Goal: Transaction & Acquisition: Purchase product/service

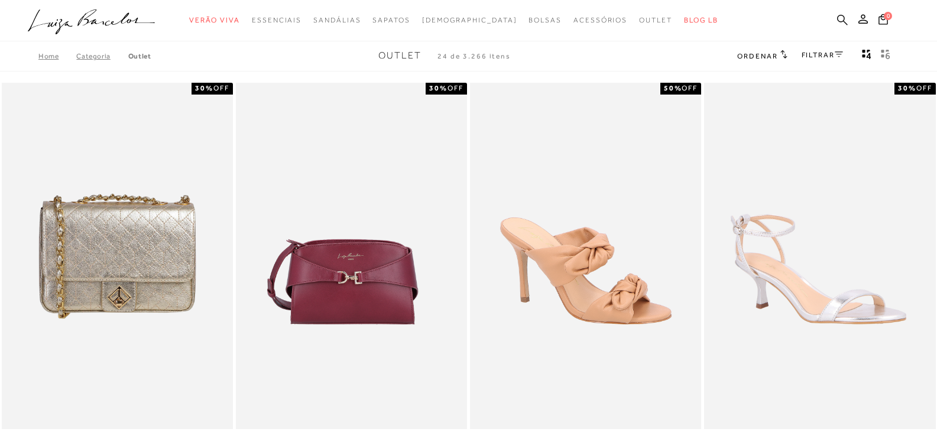
click at [841, 20] on icon at bounding box center [842, 19] width 11 height 11
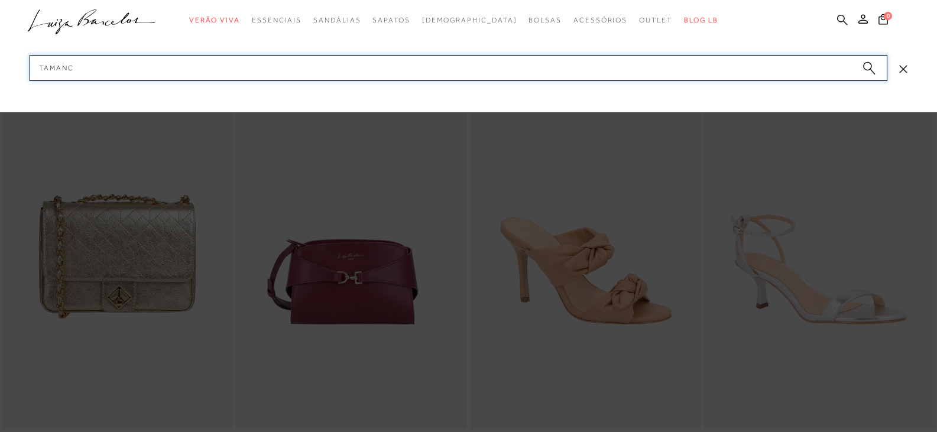
type input "tamanco"
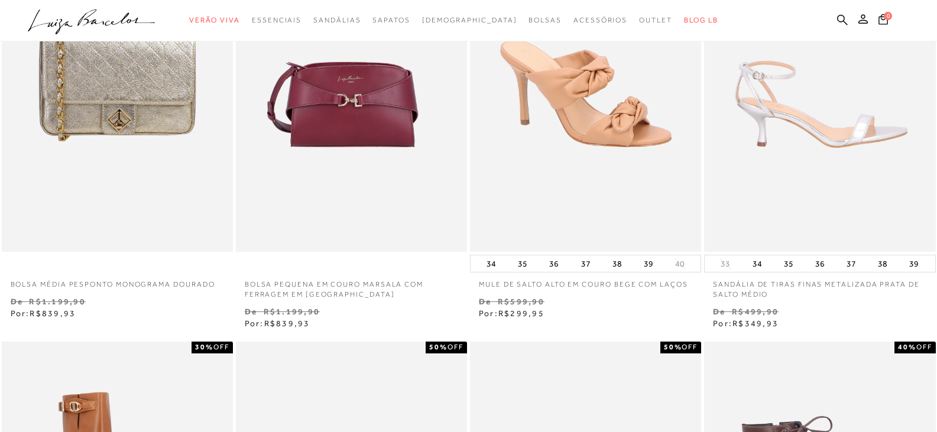
scroll to position [473, 0]
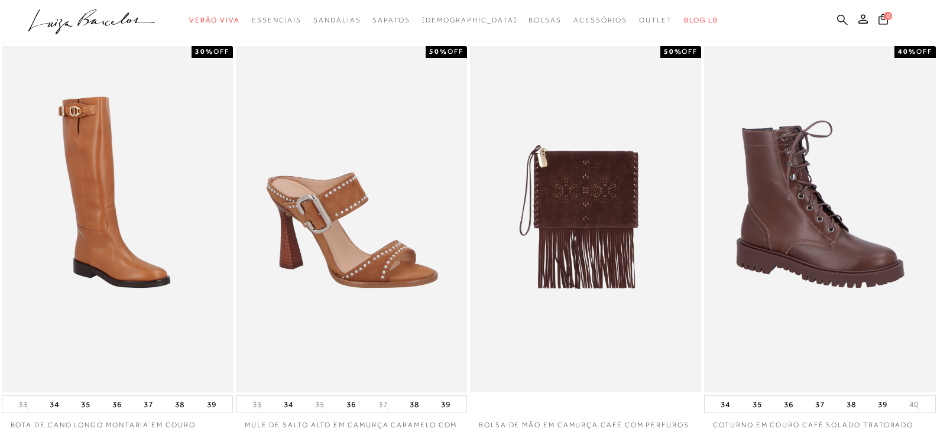
click at [840, 22] on icon at bounding box center [842, 19] width 11 height 11
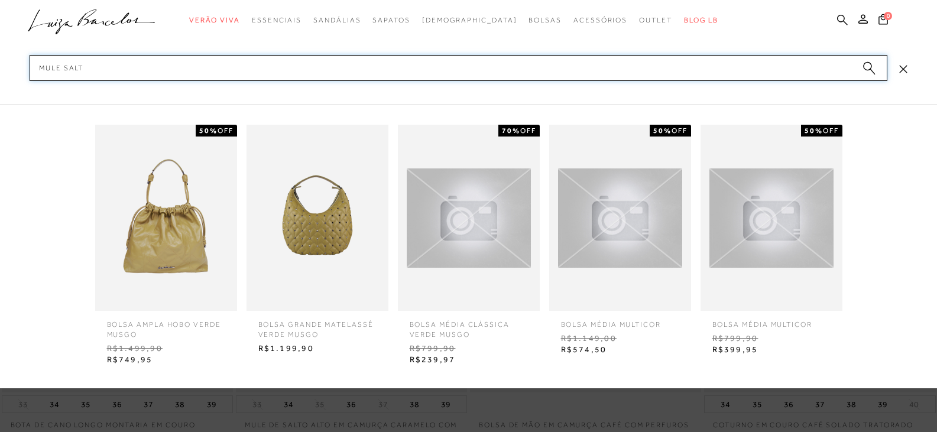
type input "mule salto"
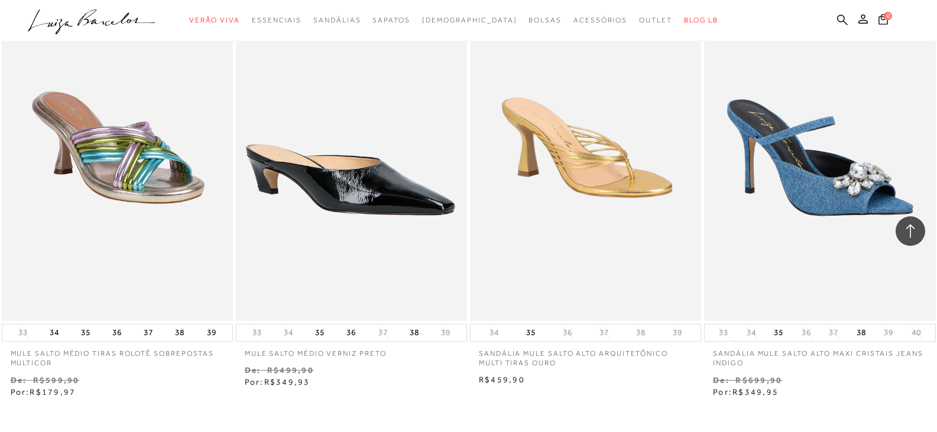
scroll to position [1300, 0]
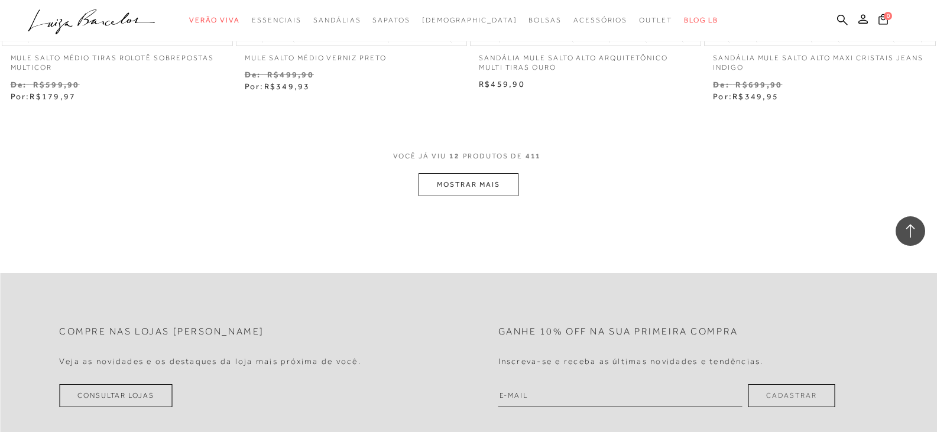
click at [429, 184] on button "MOSTRAR MAIS" at bounding box center [467, 184] width 99 height 23
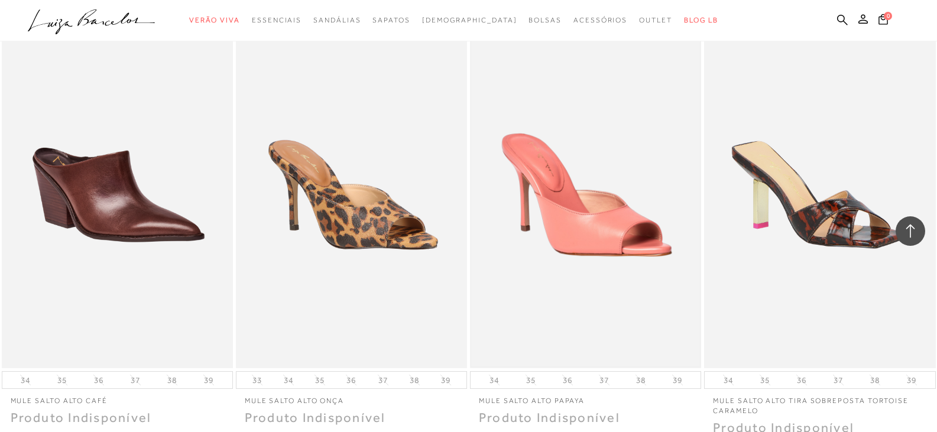
scroll to position [2482, 0]
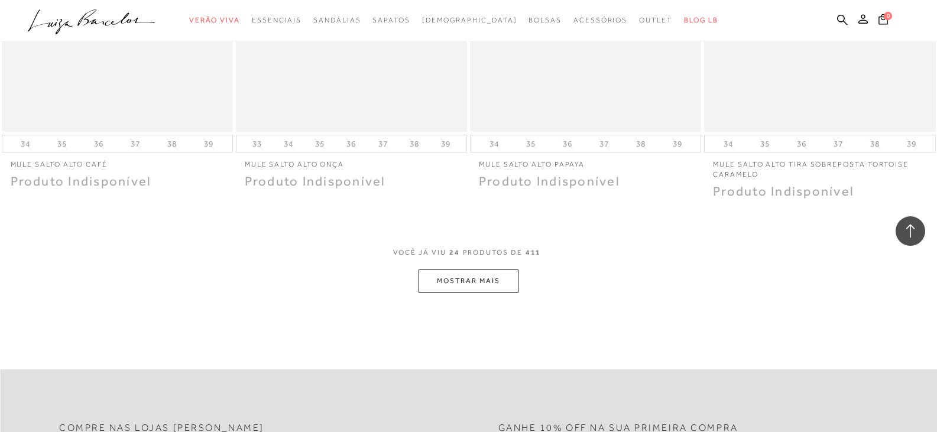
click at [478, 269] on button "MOSTRAR MAIS" at bounding box center [467, 280] width 99 height 23
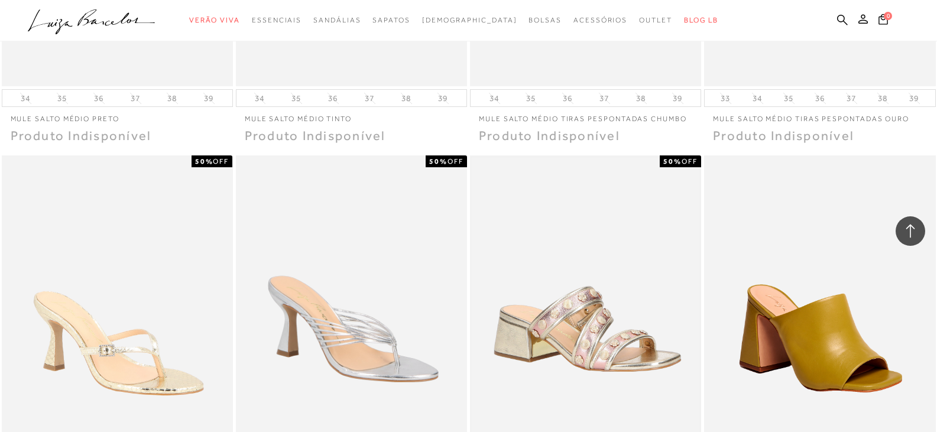
scroll to position [3664, 0]
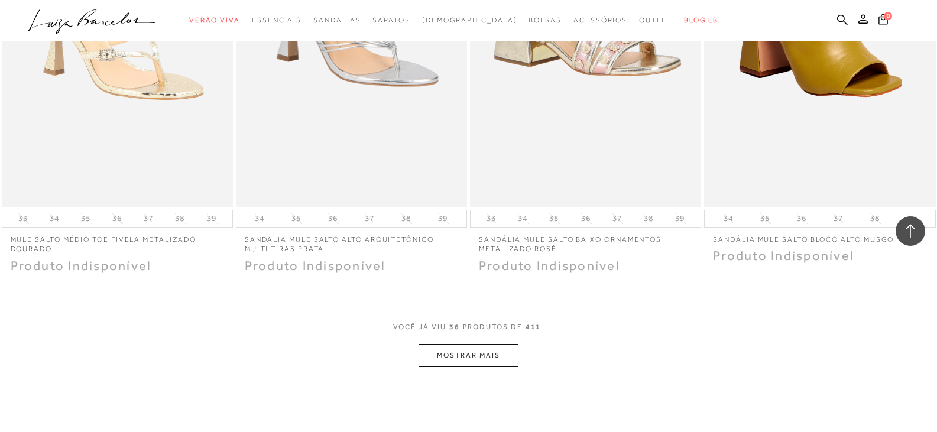
click at [486, 350] on button "MOSTRAR MAIS" at bounding box center [467, 355] width 99 height 23
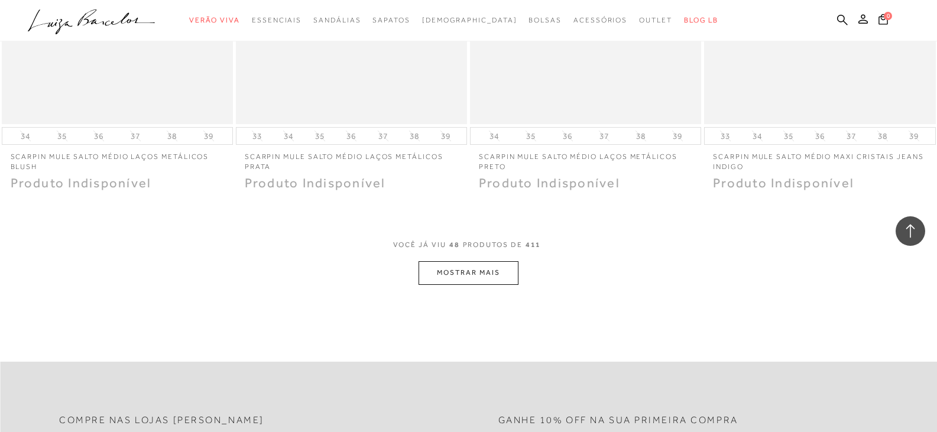
scroll to position [5200, 0]
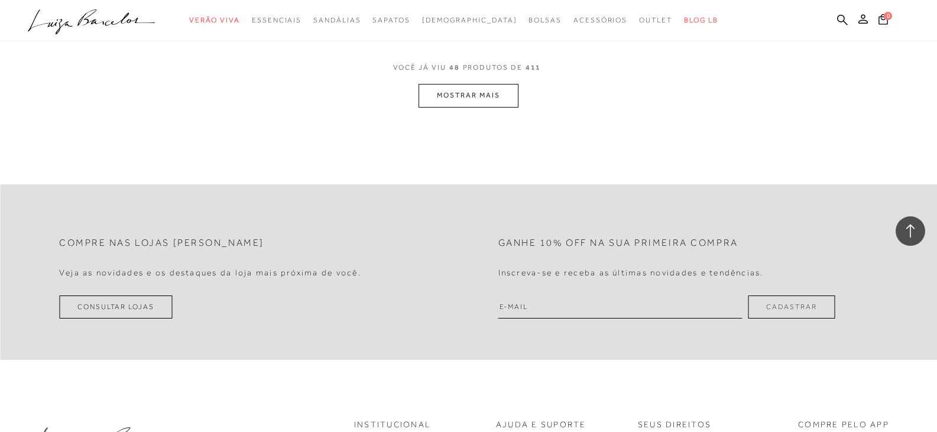
click at [492, 98] on button "MOSTRAR MAIS" at bounding box center [467, 95] width 99 height 23
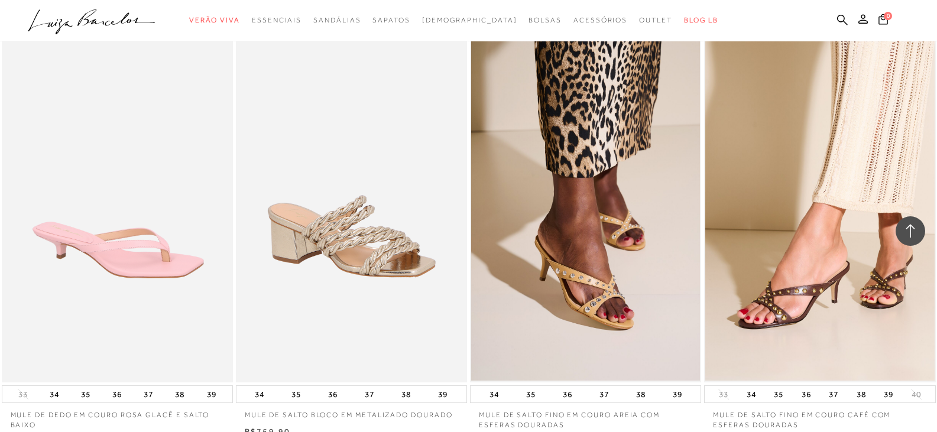
scroll to position [5437, 0]
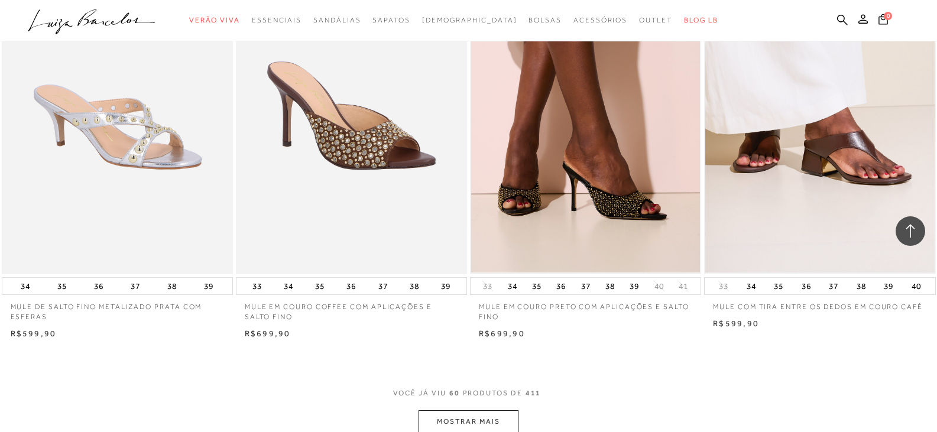
click at [850, 165] on img at bounding box center [819, 100] width 229 height 343
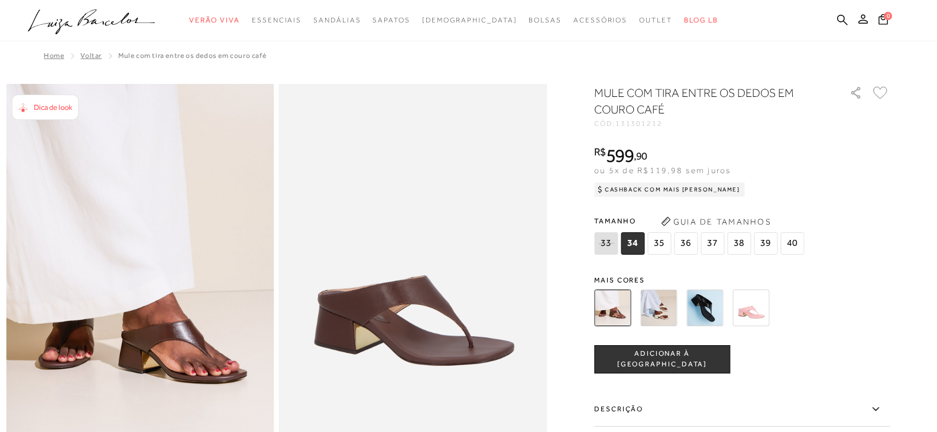
click at [720, 308] on img at bounding box center [704, 308] width 37 height 37
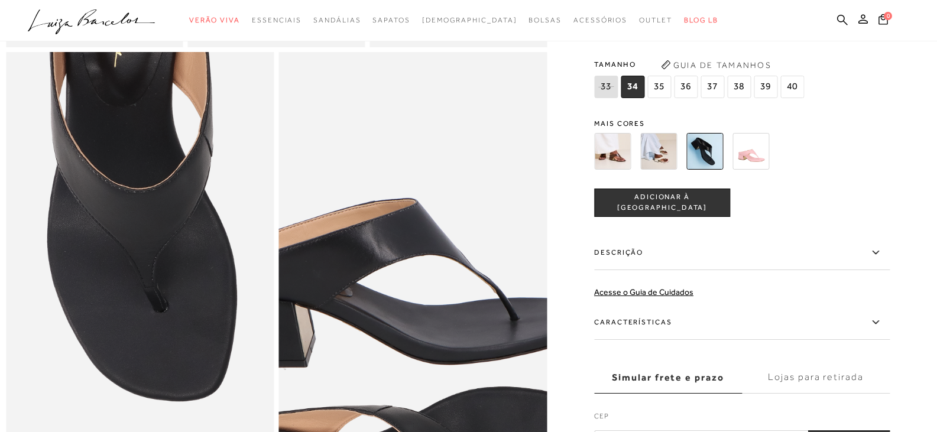
scroll to position [768, 0]
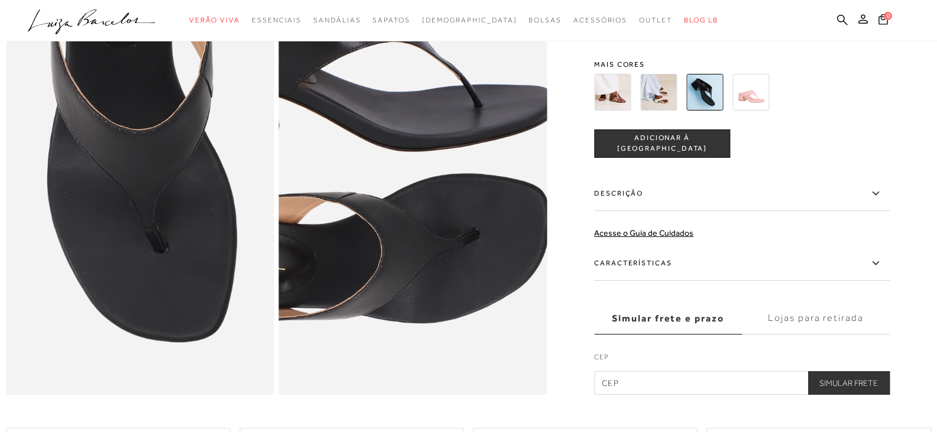
click at [478, 278] on img at bounding box center [350, 125] width 536 height 804
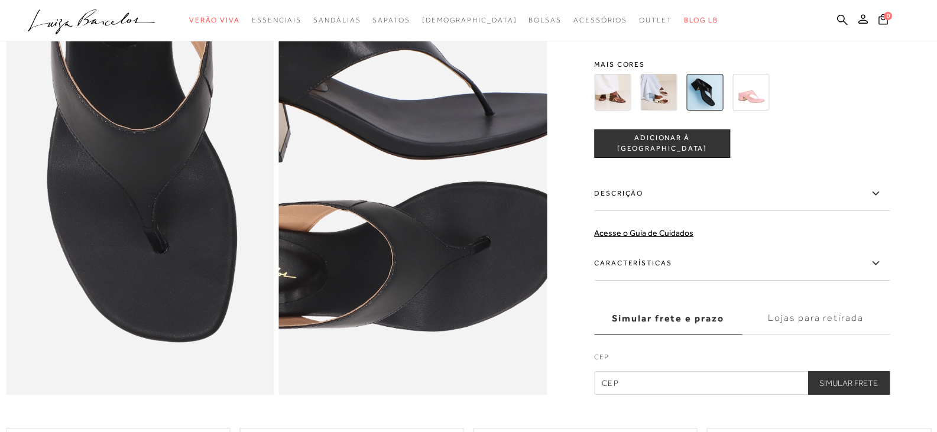
drag, startPoint x: 467, startPoint y: 270, endPoint x: 455, endPoint y: 229, distance: 42.5
click at [455, 229] on img at bounding box center [361, 133] width 536 height 804
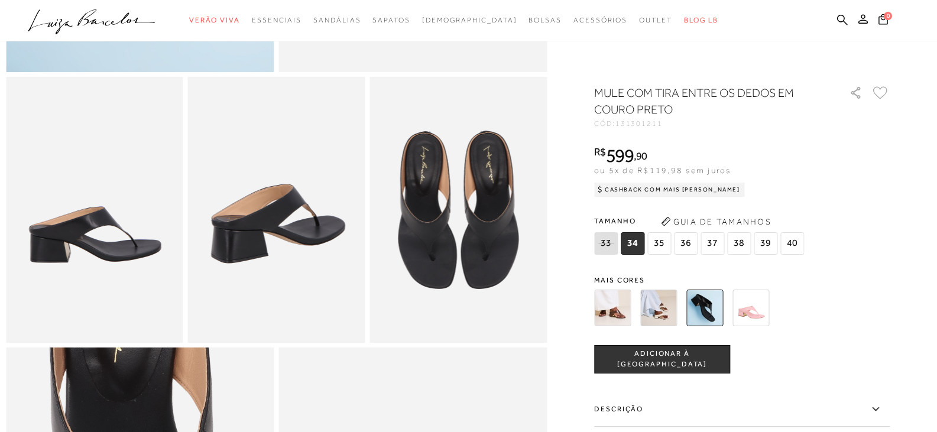
scroll to position [355, 0]
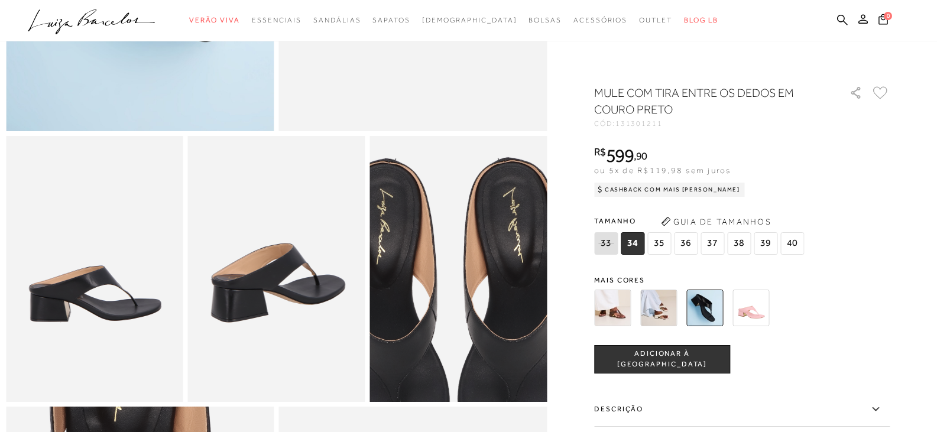
click at [467, 230] on img at bounding box center [452, 315] width 354 height 531
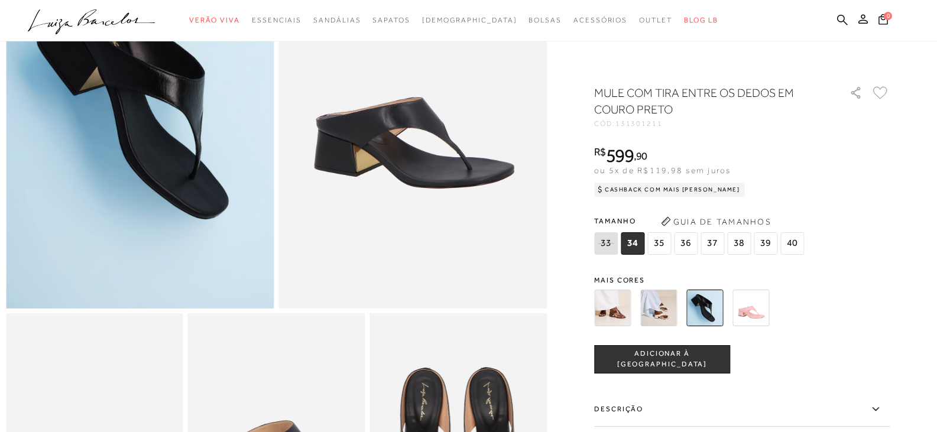
scroll to position [118, 0]
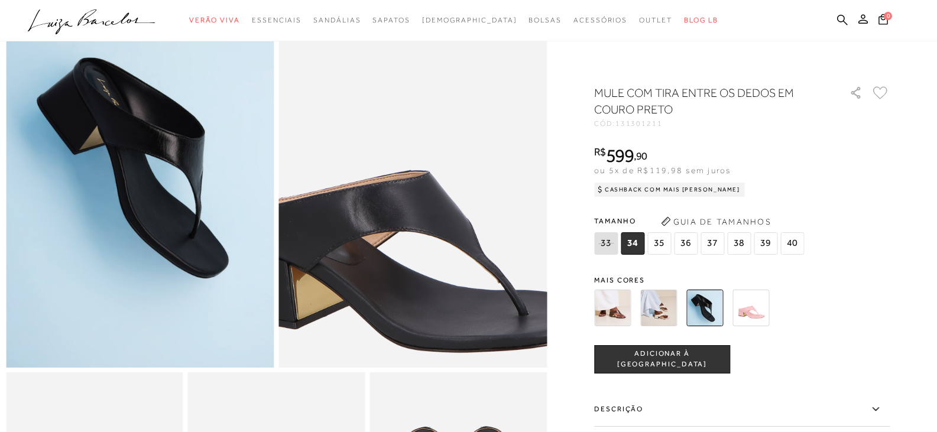
click at [418, 145] on img at bounding box center [409, 191] width 536 height 804
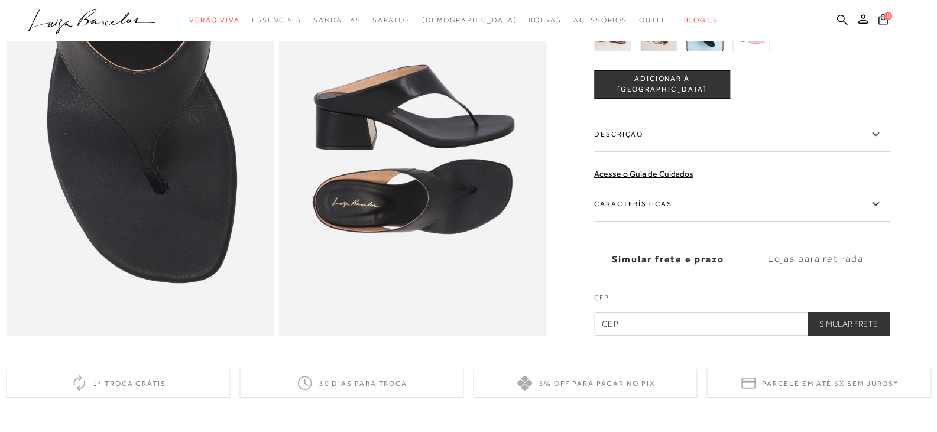
scroll to position [709, 0]
